Goal: Task Accomplishment & Management: Manage account settings

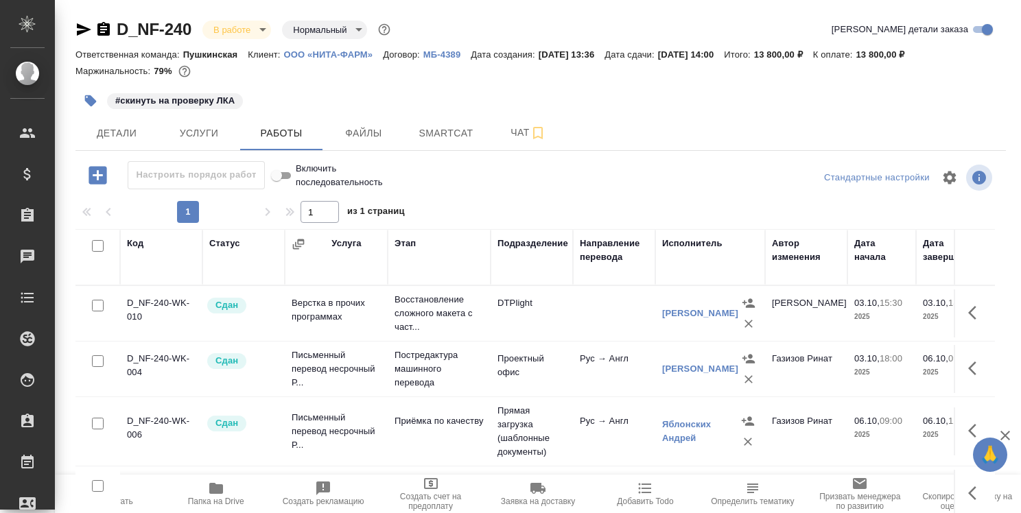
scroll to position [0, 151]
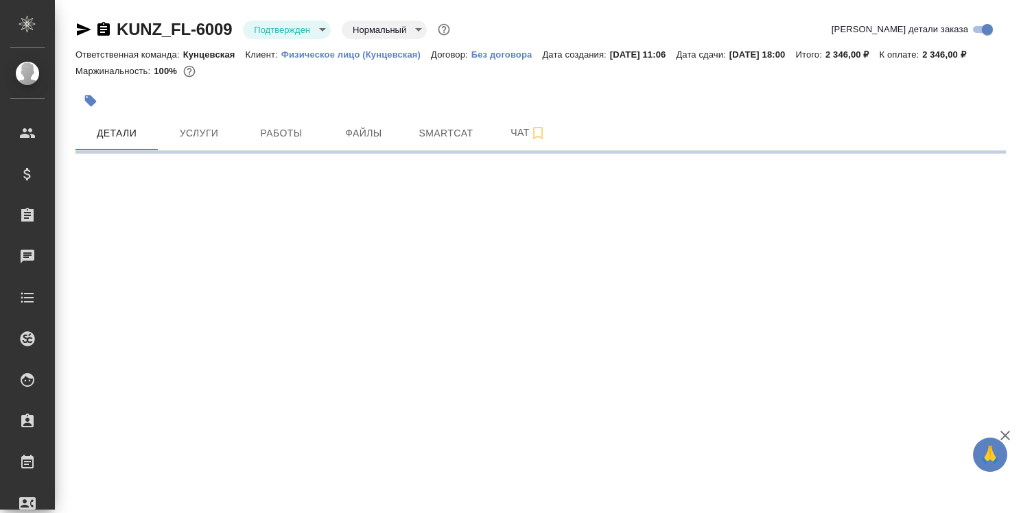
select select "RU"
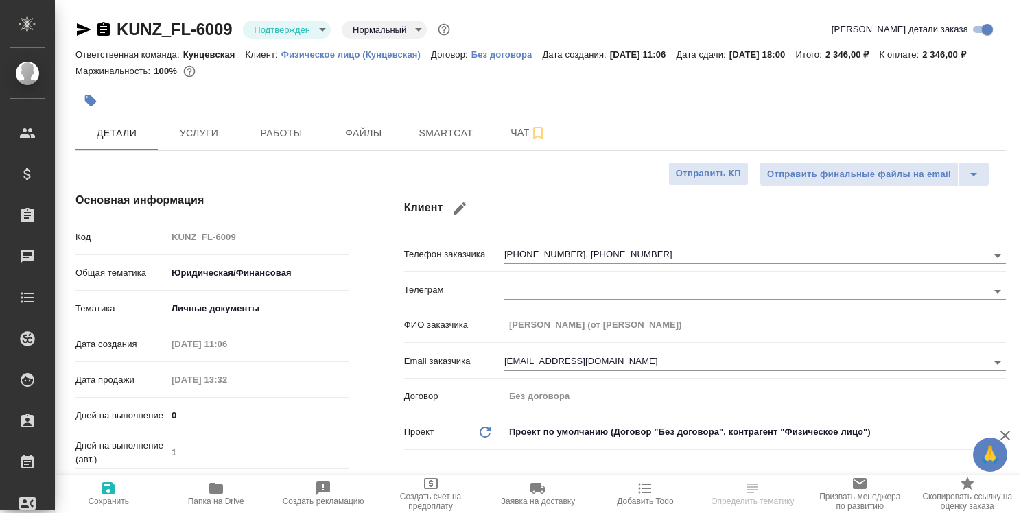
type textarea "x"
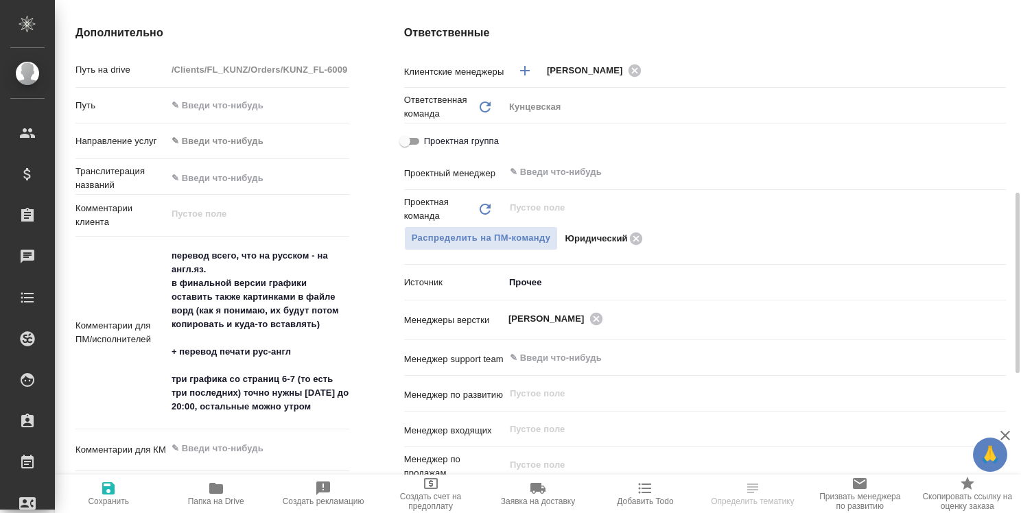
scroll to position [618, 0]
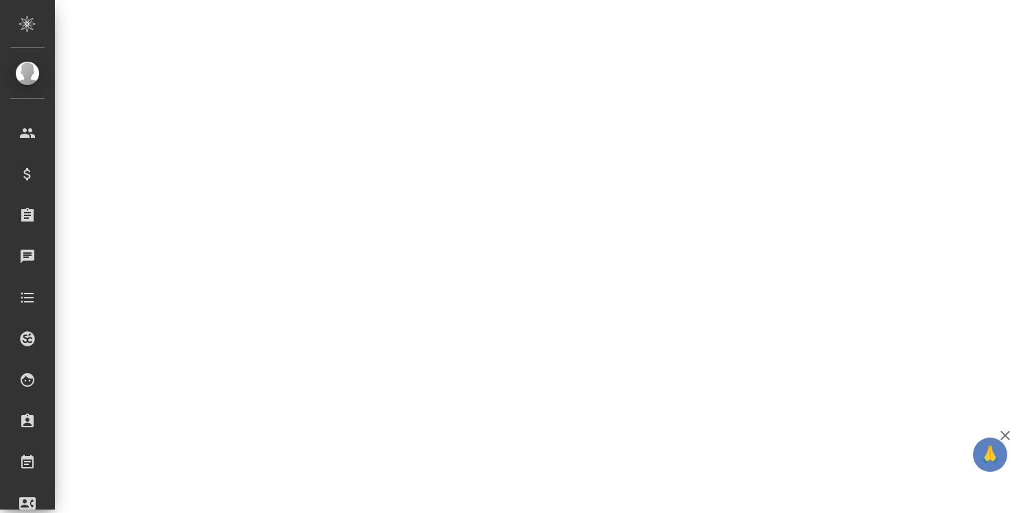
select select "RU"
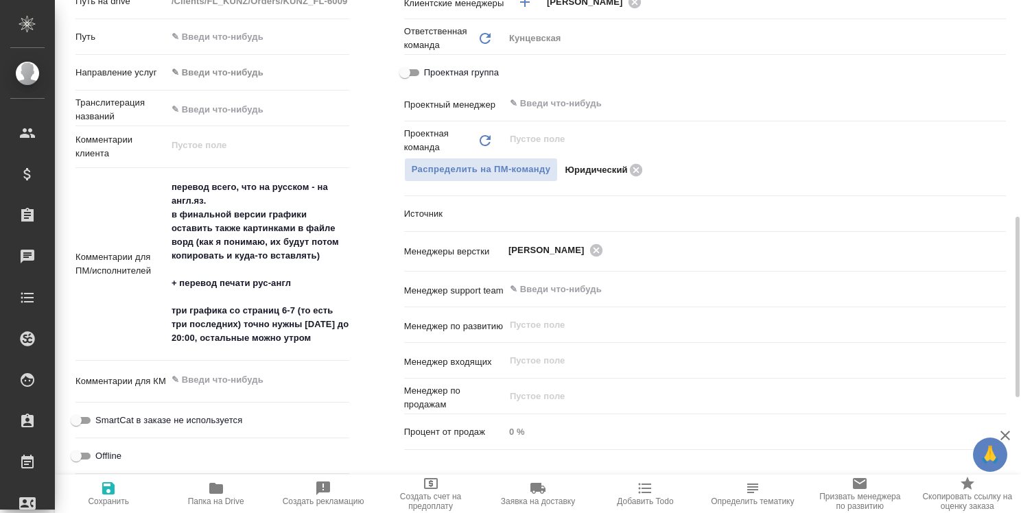
type textarea "x"
click at [220, 489] on icon "button" at bounding box center [216, 488] width 14 height 11
type textarea "x"
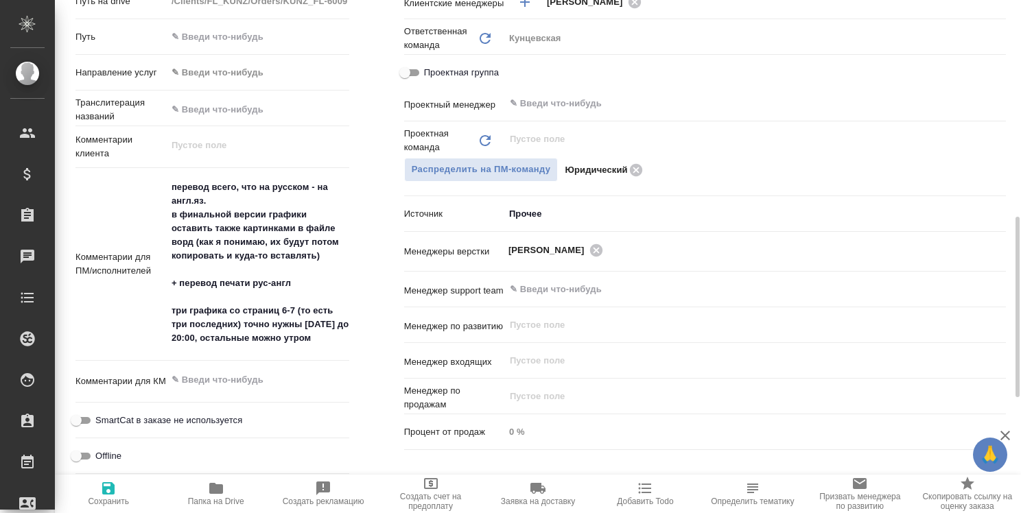
type textarea "x"
